Goal: Task Accomplishment & Management: Manage account settings

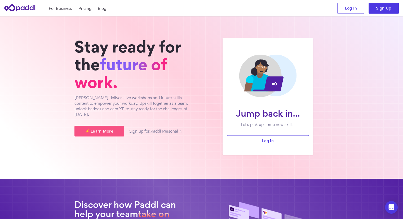
scroll to position [106, 0]
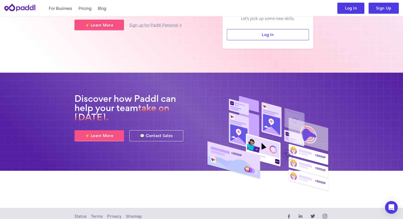
click at [357, 7] on link "Log In" at bounding box center [351, 8] width 27 height 11
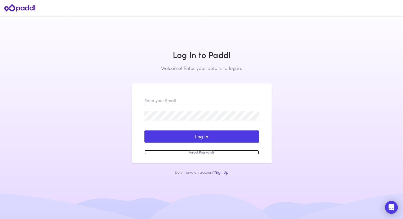
click at [203, 153] on link "Forgot Password?" at bounding box center [202, 152] width 115 height 5
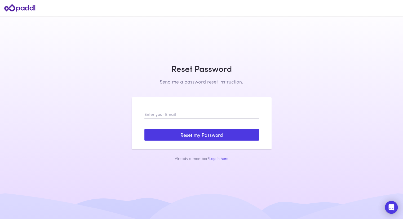
click at [165, 119] on form "Log In Sign Up Reset my Password Forgot Password? Success! A password reset ema…" at bounding box center [202, 125] width 115 height 31
drag, startPoint x: 175, startPoint y: 114, endPoint x: 181, endPoint y: 111, distance: 6.6
click at [175, 114] on input "email" at bounding box center [202, 114] width 115 height 9
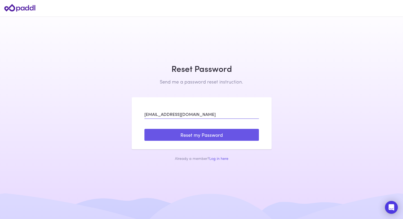
type input "charliemorahan@hotmail.com"
click at [197, 136] on button "Reset my Password" at bounding box center [202, 135] width 115 height 12
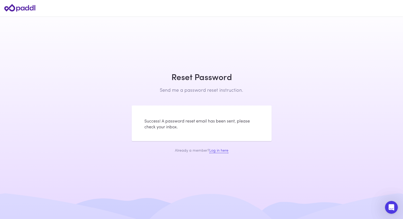
click at [227, 148] on link "Log in here" at bounding box center [218, 150] width 19 height 6
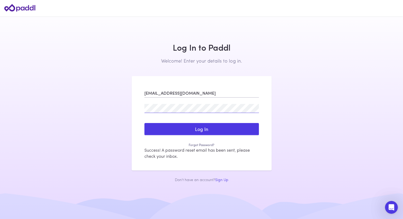
click at [145, 123] on button "Log In" at bounding box center [202, 129] width 115 height 12
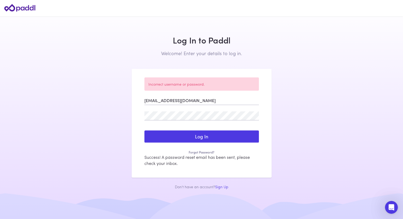
click at [316, 50] on main "Log In to Paddl Welcome! Enter your details to log in. Sign Up to Paddl Welcome…" at bounding box center [201, 109] width 403 height 219
